Goal: Transaction & Acquisition: Purchase product/service

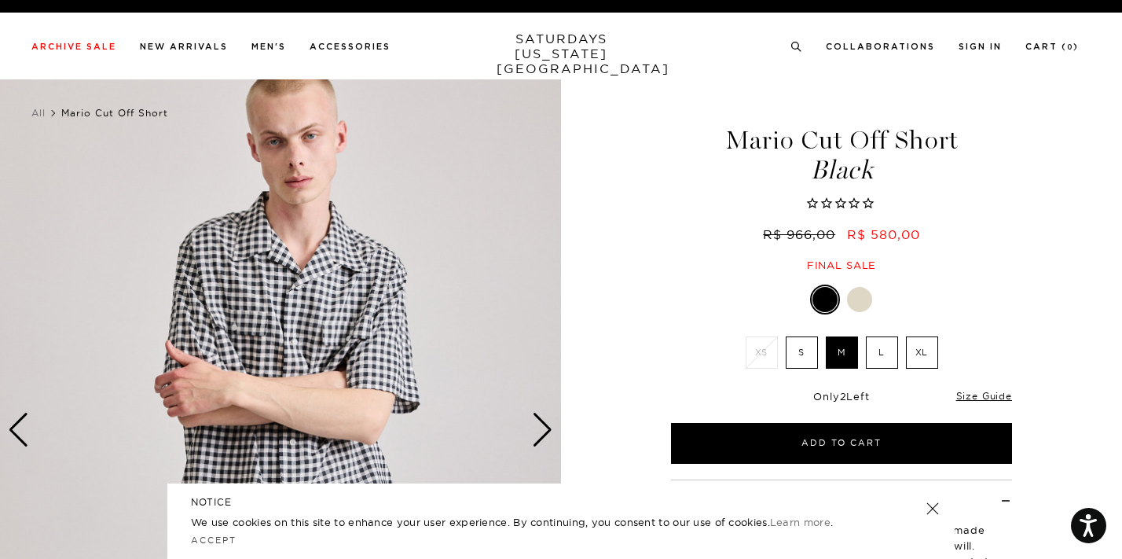
click at [856, 303] on div at bounding box center [859, 299] width 25 height 25
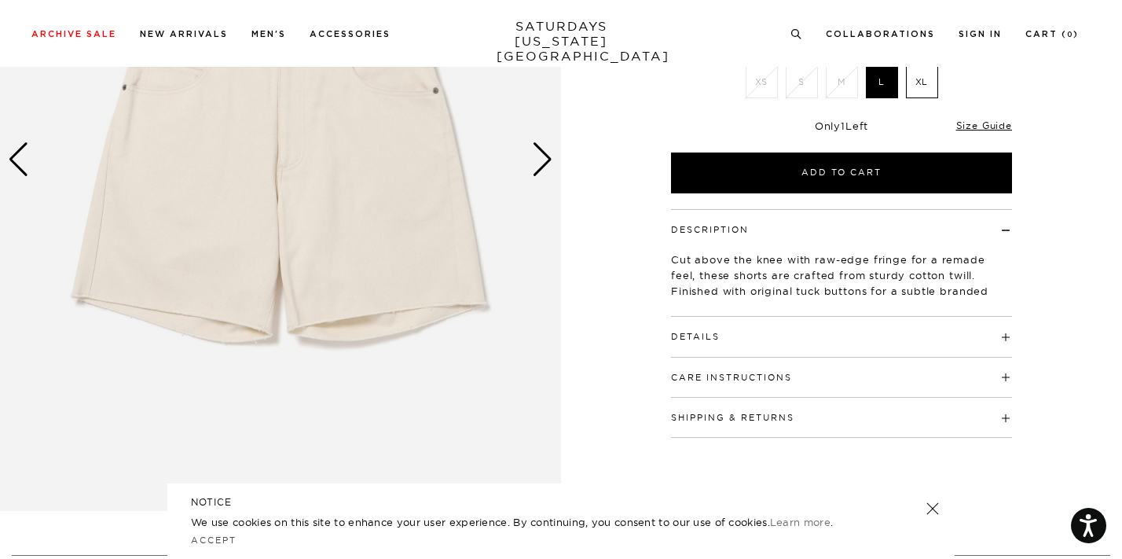
scroll to position [277, 0]
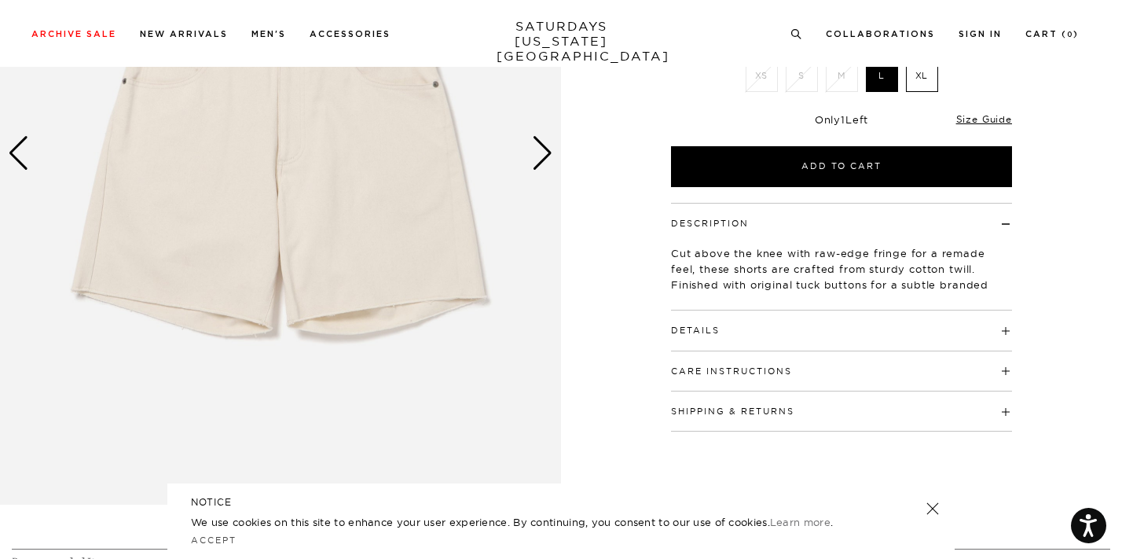
click at [781, 339] on div "Details 100% cotton This style runs small, we recommend sizing up from your nor…" at bounding box center [841, 330] width 341 height 40
click at [729, 336] on h4 "Details" at bounding box center [841, 323] width 341 height 26
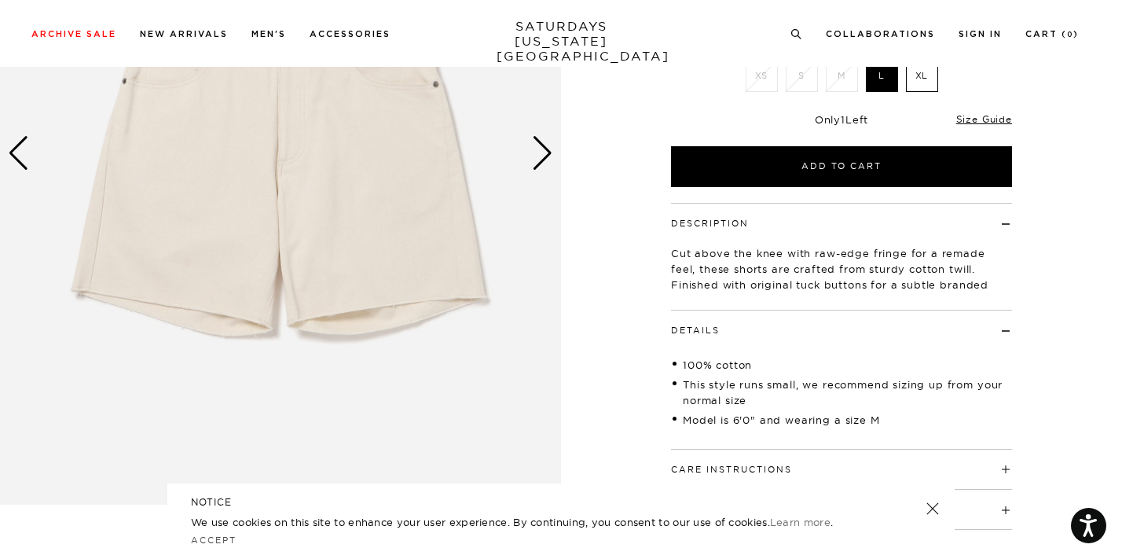
click at [729, 336] on h4 "Details" at bounding box center [841, 323] width 341 height 26
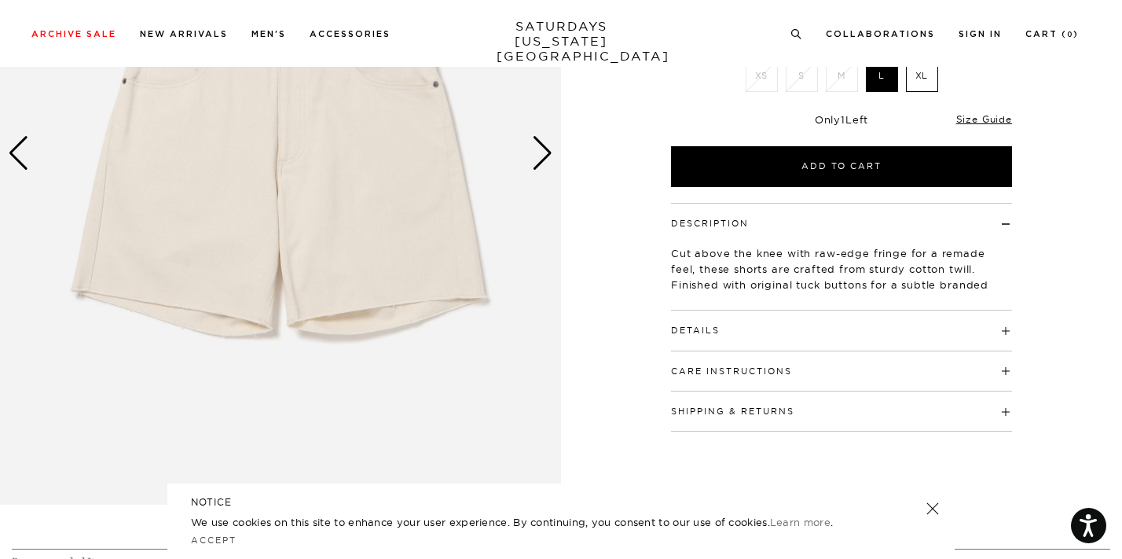
click at [558, 157] on img at bounding box center [280, 153] width 561 height 701
click at [537, 153] on div "Next slide" at bounding box center [542, 153] width 21 height 35
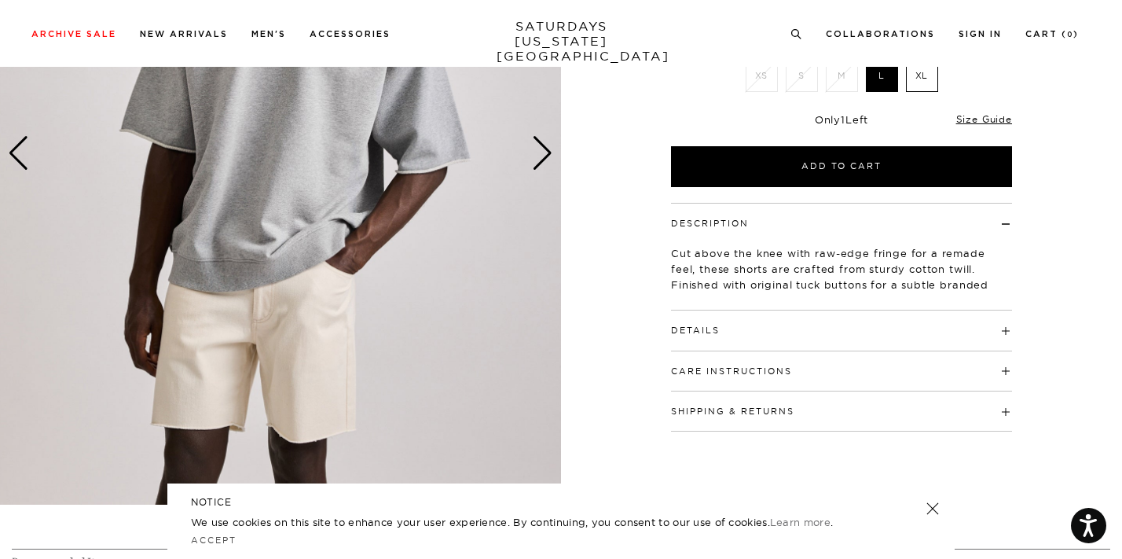
click at [537, 153] on div "Next slide" at bounding box center [542, 153] width 21 height 35
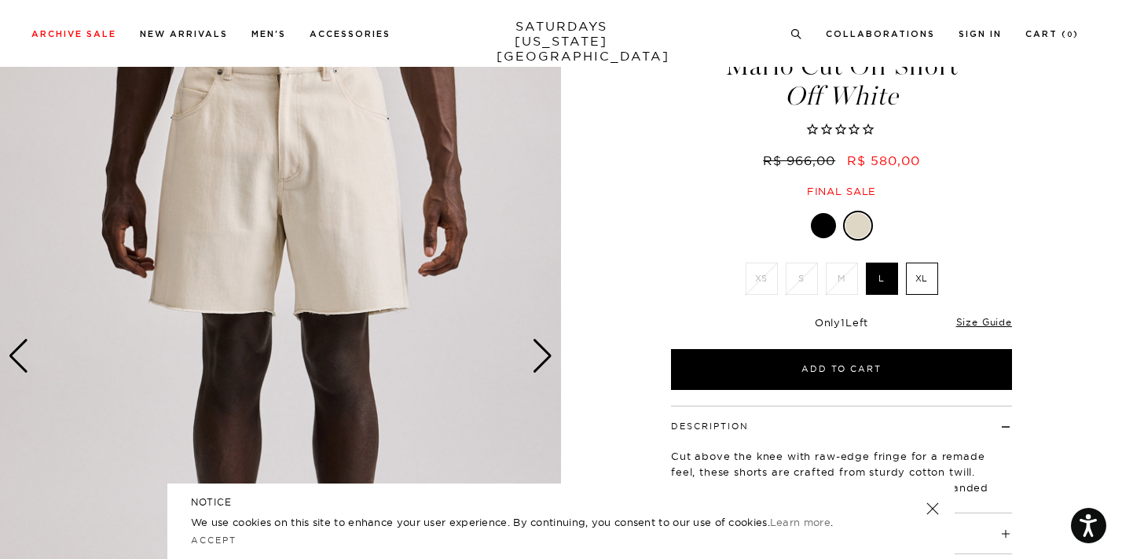
scroll to position [77, 0]
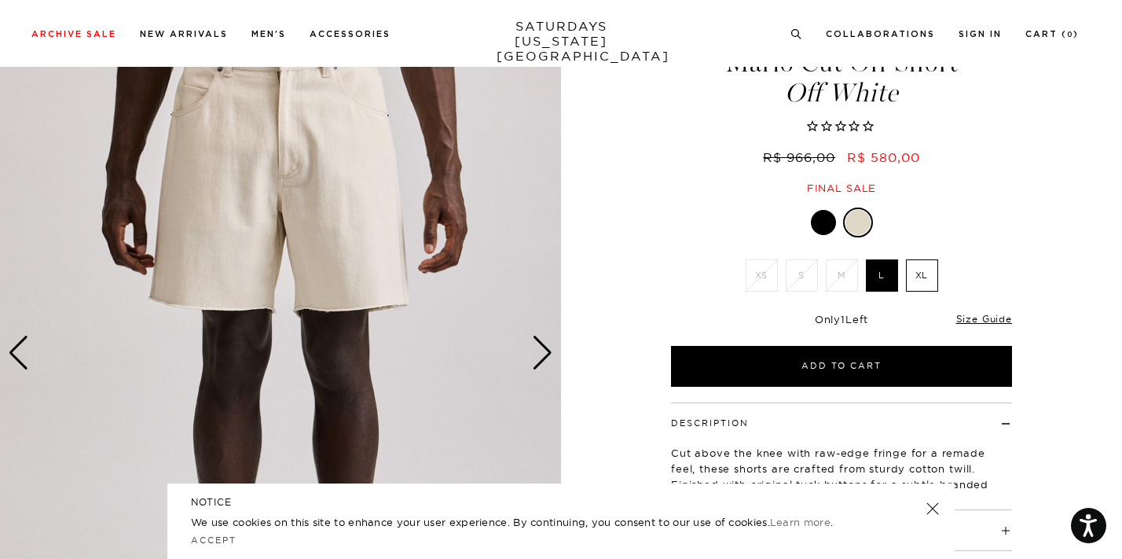
click at [544, 352] on div "Next slide" at bounding box center [542, 352] width 21 height 35
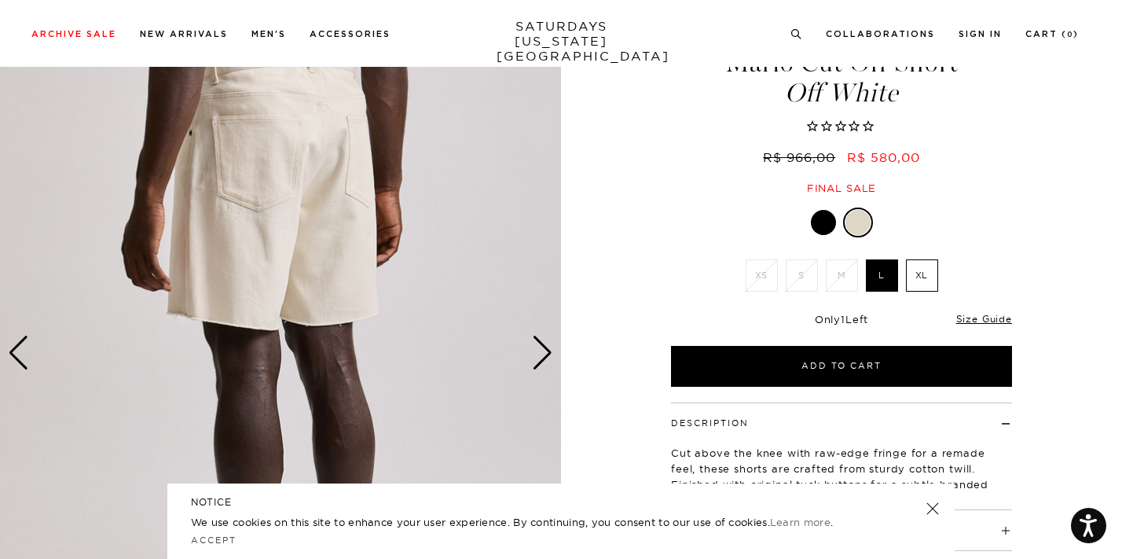
click at [544, 352] on div "Next slide" at bounding box center [542, 352] width 21 height 35
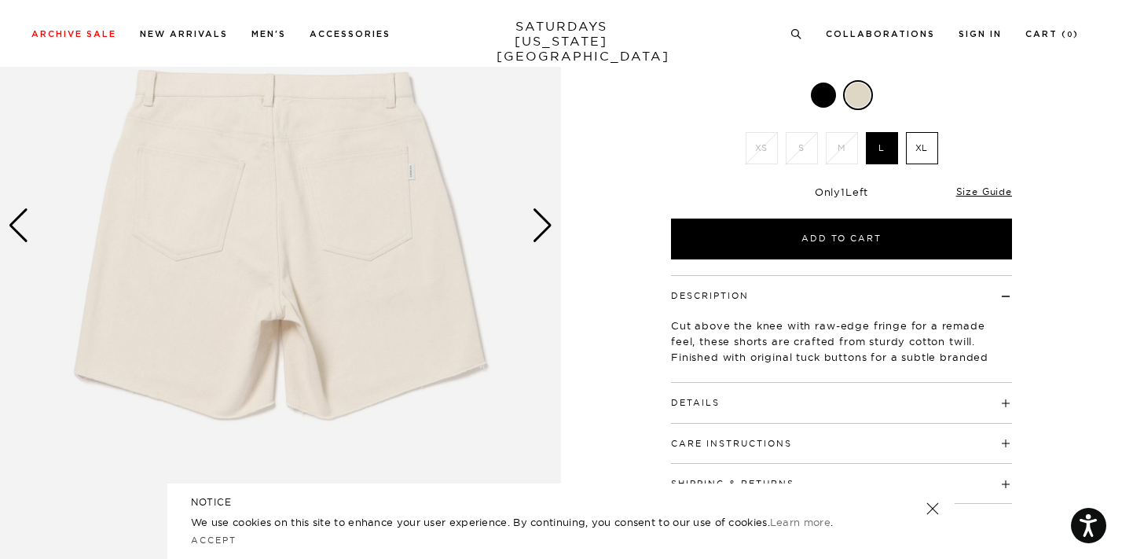
scroll to position [206, 0]
